Goal: Transaction & Acquisition: Purchase product/service

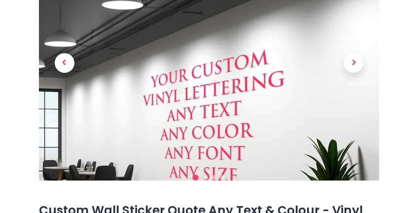
scroll to position [148, 0]
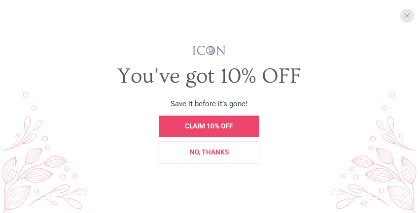
click at [404, 18] on span "X" at bounding box center [406, 15] width 6 height 9
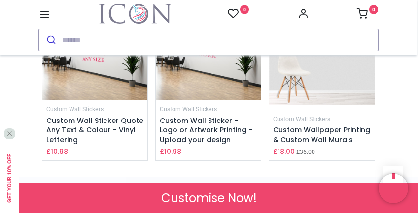
scroll to position [1625, 0]
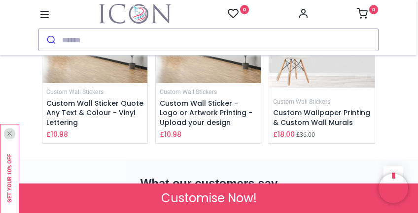
click at [111, 124] on div "Custom Wall Stickers Custom Wall Sticker Quote Any Text & Colour - Vinyl Letter…" at bounding box center [94, 113] width 97 height 52
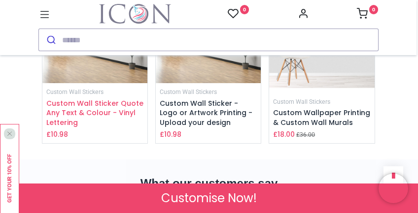
click at [109, 128] on span "Custom Wall Sticker Quote Any Text & Colour - Vinyl Lettering" at bounding box center [94, 112] width 97 height 29
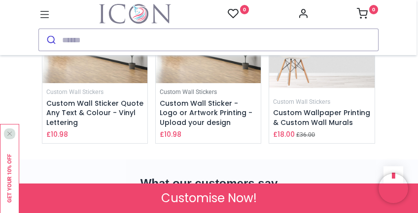
scroll to position [1652, 0]
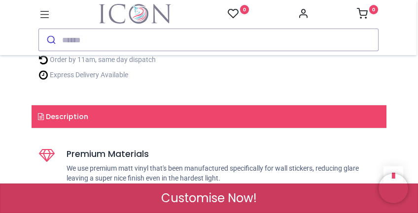
click at [224, 199] on span "Customise Now!" at bounding box center [209, 198] width 96 height 17
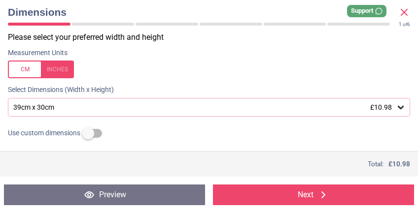
scroll to position [504, 0]
click at [396, 112] on icon at bounding box center [400, 107] width 10 height 10
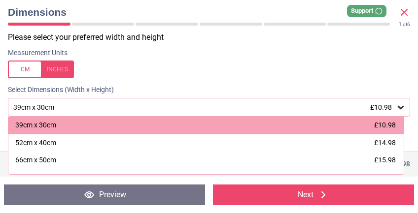
click at [396, 112] on icon at bounding box center [400, 107] width 10 height 10
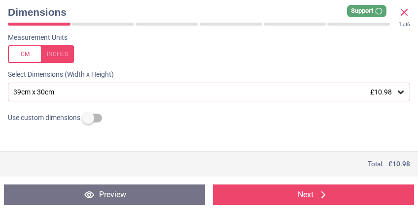
scroll to position [0, 0]
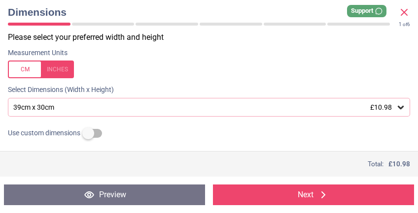
click at [293, 196] on button "Next" at bounding box center [313, 195] width 201 height 21
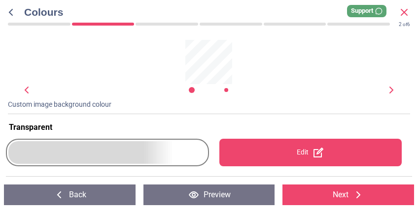
click at [161, 146] on div at bounding box center [107, 152] width 198 height 23
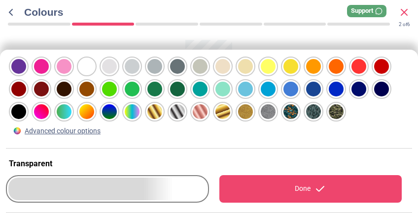
click at [26, 67] on div at bounding box center [18, 66] width 15 height 15
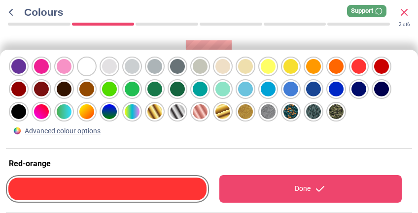
click at [26, 67] on div at bounding box center [18, 66] width 15 height 15
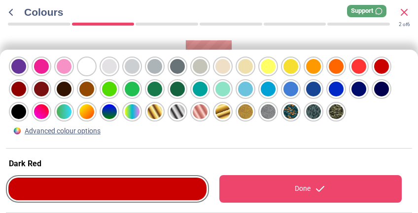
click at [26, 67] on div at bounding box center [18, 66] width 15 height 15
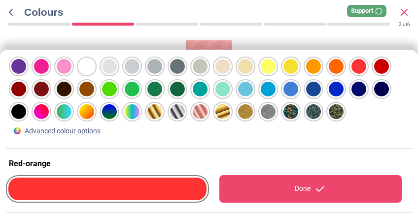
click at [26, 66] on div at bounding box center [18, 66] width 15 height 15
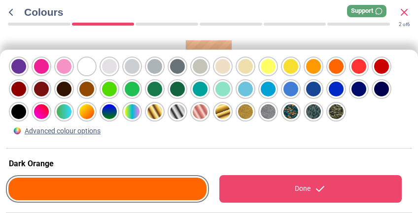
click at [26, 67] on div at bounding box center [18, 66] width 15 height 15
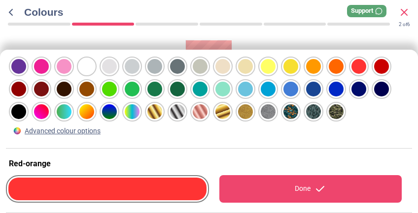
click at [168, 141] on div "Advanced colour options" at bounding box center [209, 97] width 406 height 95
click at [285, 190] on div "Done" at bounding box center [310, 189] width 183 height 28
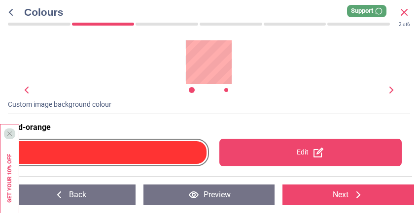
drag, startPoint x: 58, startPoint y: 87, endPoint x: 50, endPoint y: 84, distance: 9.1
click at [53, 87] on div at bounding box center [208, 90] width 340 height 10
click at [390, 90] on icon at bounding box center [391, 90] width 12 height 12
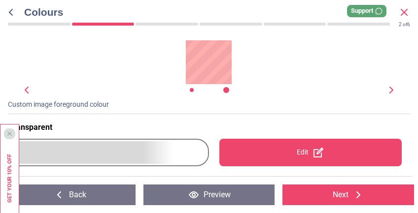
click at [27, 93] on icon at bounding box center [27, 90] width 4 height 7
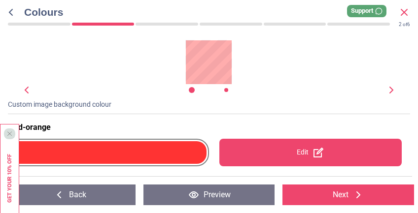
click at [320, 194] on button "Next" at bounding box center [347, 195] width 131 height 21
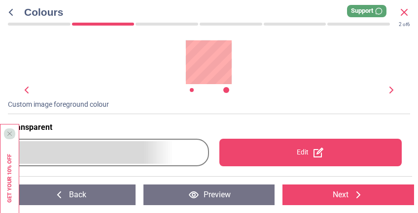
click at [333, 194] on button "Next" at bounding box center [347, 195] width 131 height 21
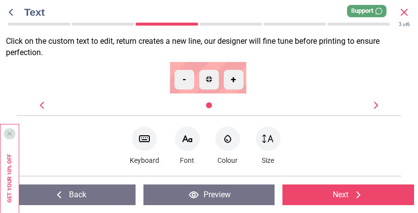
click at [143, 141] on icon at bounding box center [144, 139] width 12 height 12
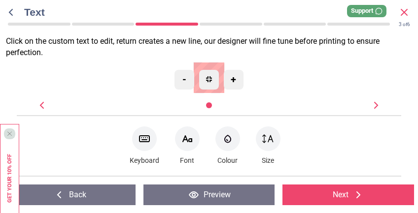
click at [189, 139] on icon at bounding box center [187, 139] width 9 height 6
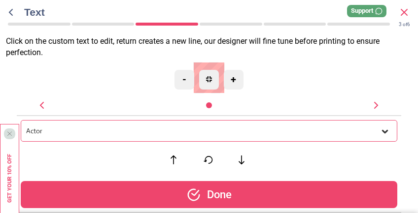
click at [107, 124] on div "Actor" at bounding box center [209, 131] width 376 height 22
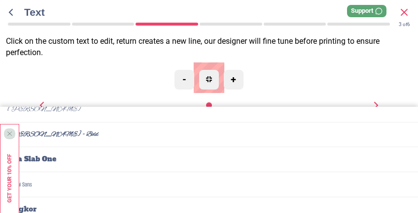
scroll to position [98, 0]
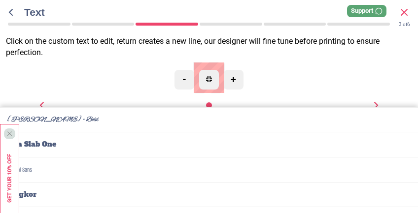
click at [43, 118] on li "Alex Brush - Bold" at bounding box center [209, 120] width 418 height 25
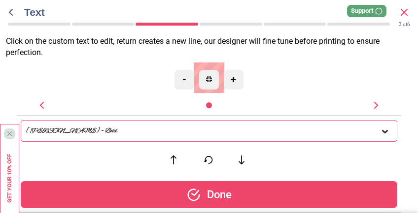
click at [379, 130] on div "Alex Brush - Bold" at bounding box center [203, 131] width 354 height 8
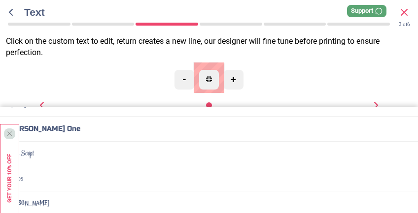
scroll to position [689, 0]
click at [13, 137] on div "X" at bounding box center [9, 133] width 11 height 11
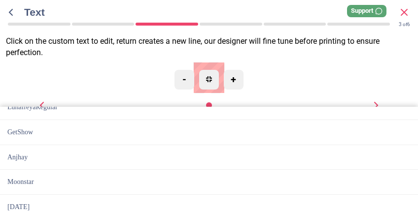
scroll to position [1477, 0]
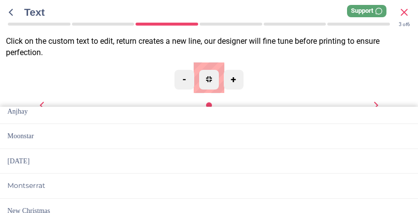
click at [31, 162] on li "Christmas Day" at bounding box center [209, 161] width 418 height 25
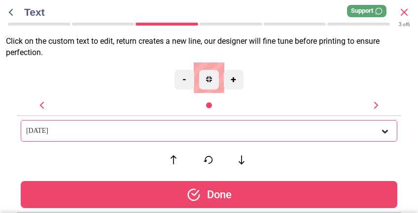
click at [212, 194] on div "Done" at bounding box center [209, 194] width 376 height 27
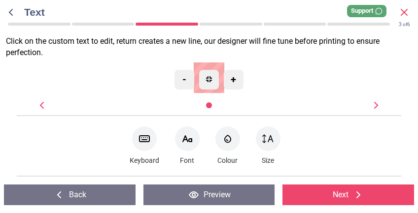
click at [347, 196] on button "Next" at bounding box center [347, 195] width 131 height 21
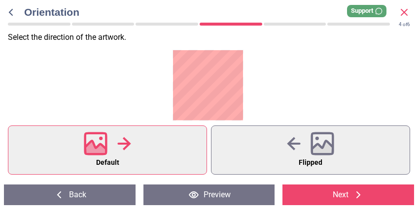
scroll to position [5, 0]
click at [130, 153] on div at bounding box center [107, 144] width 47 height 26
click at [330, 201] on button "Next" at bounding box center [347, 195] width 131 height 21
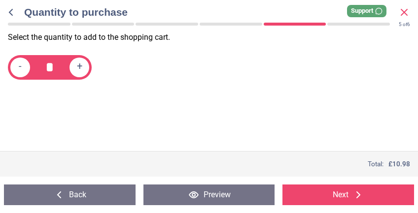
click at [80, 192] on button "Back" at bounding box center [69, 195] width 131 height 21
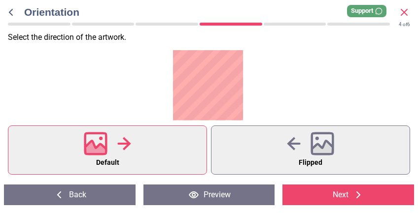
click at [78, 42] on p "Select the direction of the artwork ." at bounding box center [213, 37] width 410 height 11
click at [104, 143] on icon at bounding box center [96, 144] width 24 height 24
click at [310, 152] on icon at bounding box center [322, 144] width 24 height 24
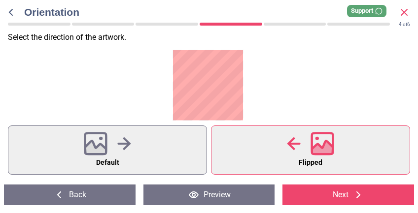
scroll to position [504, 0]
click at [78, 140] on button "Default" at bounding box center [107, 150] width 199 height 49
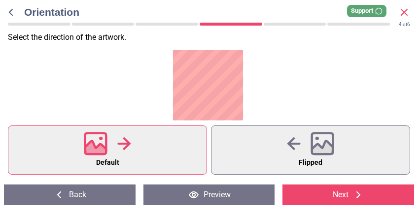
click at [8, 126] on button "Default" at bounding box center [107, 150] width 199 height 49
click at [316, 207] on div "Back Preview Back Next Next" at bounding box center [209, 195] width 418 height 36
click at [310, 199] on button "Next" at bounding box center [347, 195] width 131 height 21
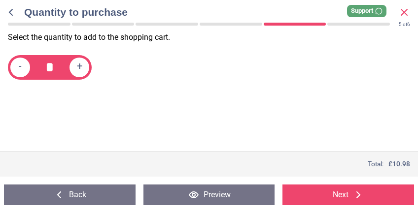
click at [333, 196] on button "Next" at bounding box center [347, 195] width 131 height 21
